Goal: Find contact information: Find contact information

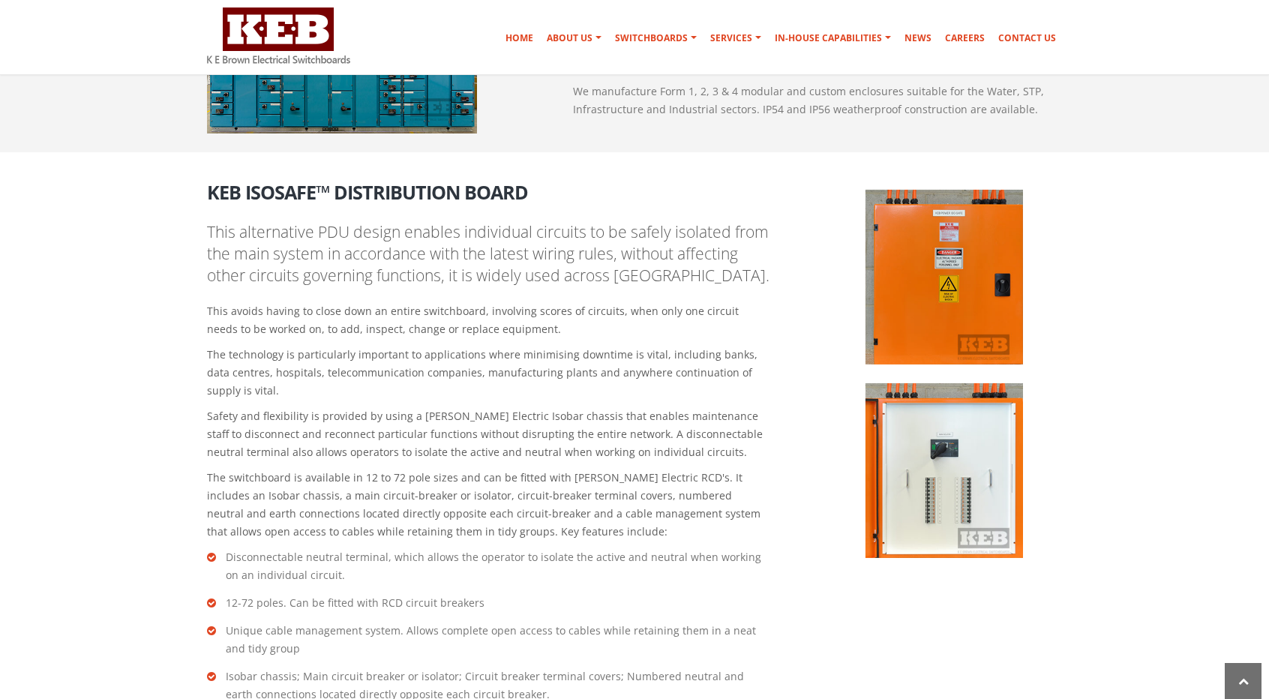
scroll to position [1950, 0]
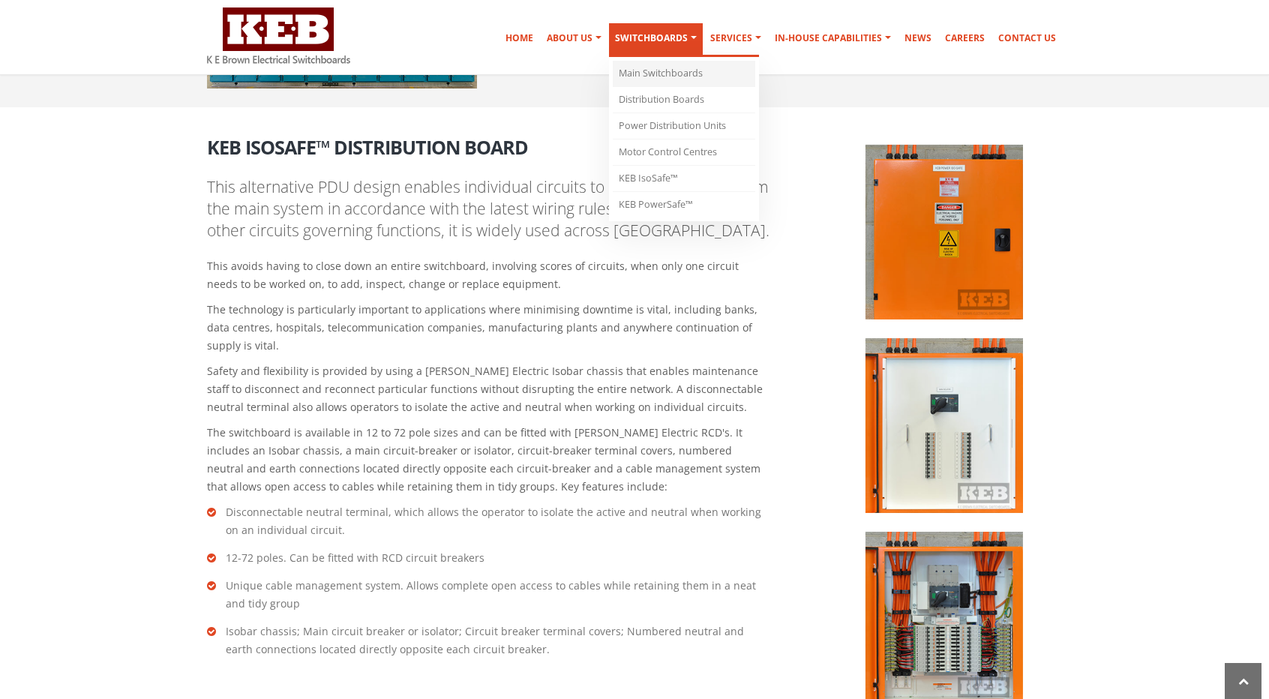
click at [675, 68] on link "Main Switchboards" at bounding box center [684, 74] width 142 height 26
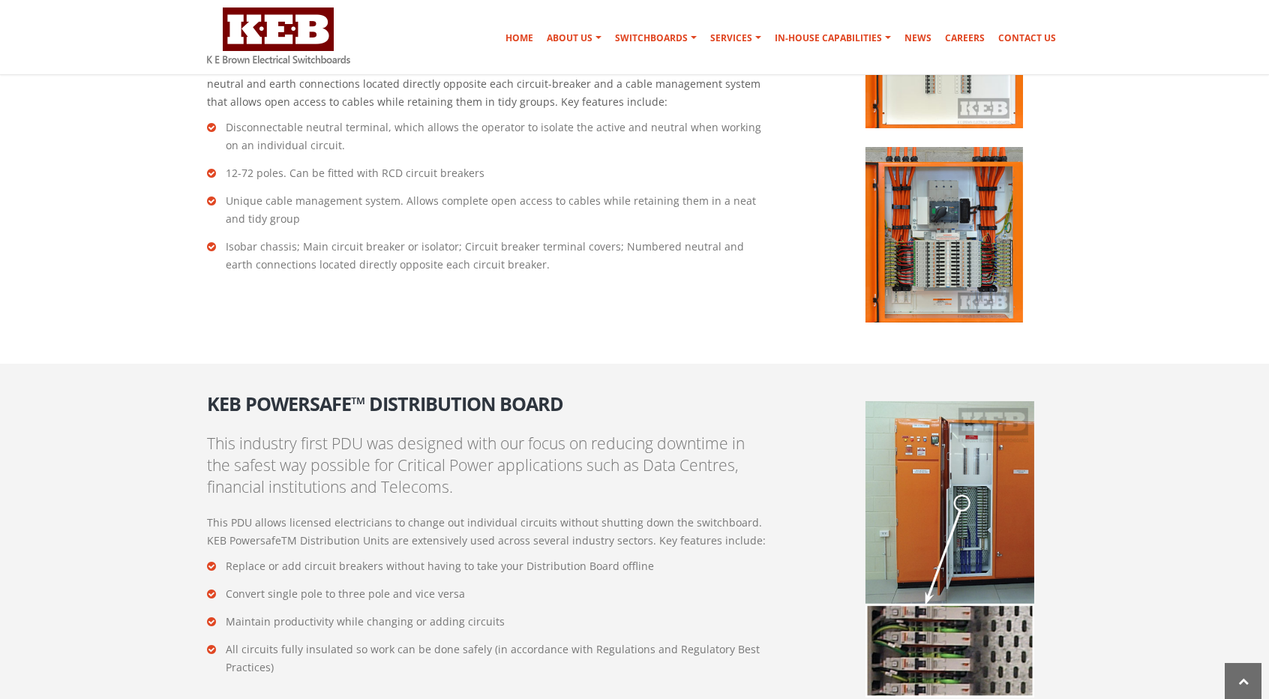
scroll to position [2625, 0]
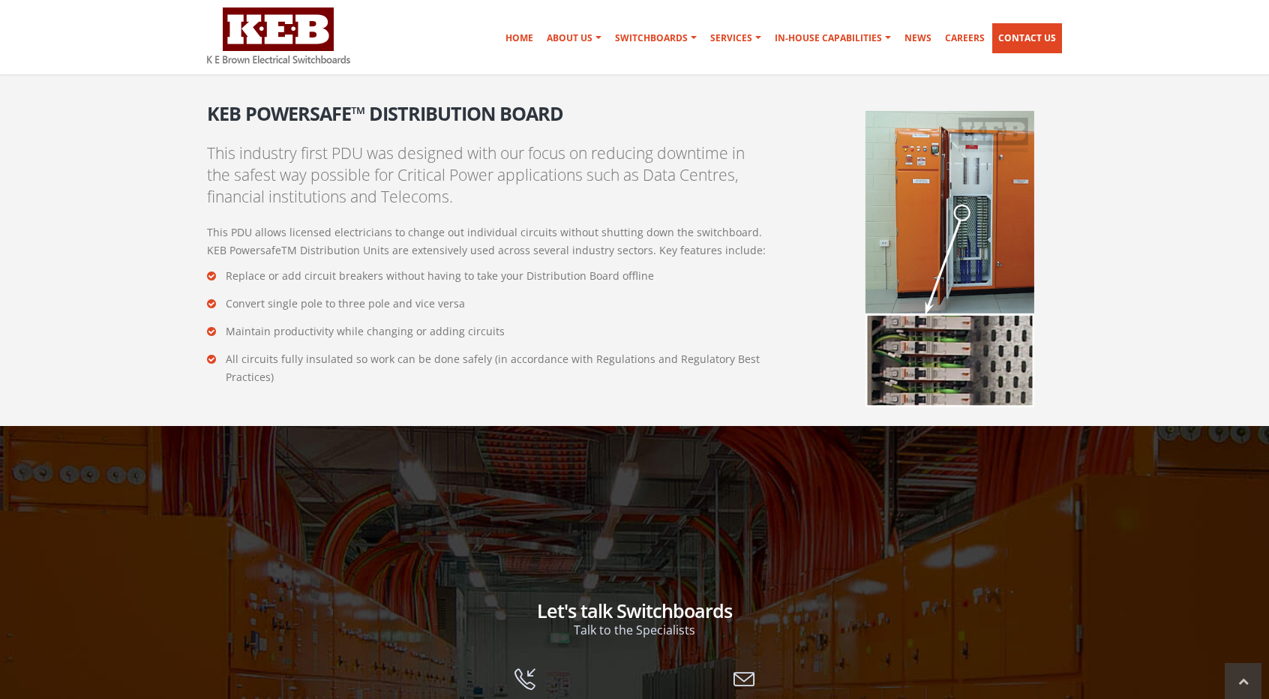
click at [1000, 46] on link "Contact Us" at bounding box center [1027, 38] width 70 height 30
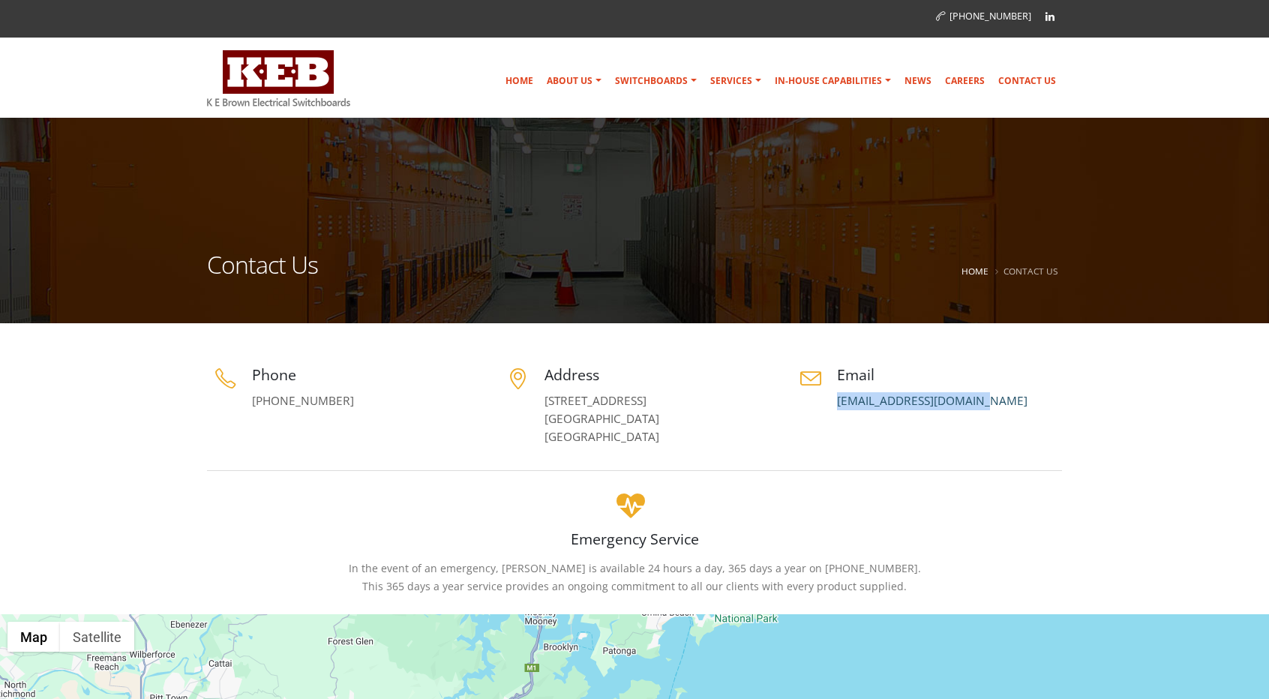
drag, startPoint x: 1014, startPoint y: 394, endPoint x: 837, endPoint y: 407, distance: 177.5
click at [837, 407] on p "[EMAIL_ADDRESS][DOMAIN_NAME]" at bounding box center [949, 401] width 225 height 18
copy link "[EMAIL_ADDRESS][DOMAIN_NAME]"
